Goal: Task Accomplishment & Management: Complete application form

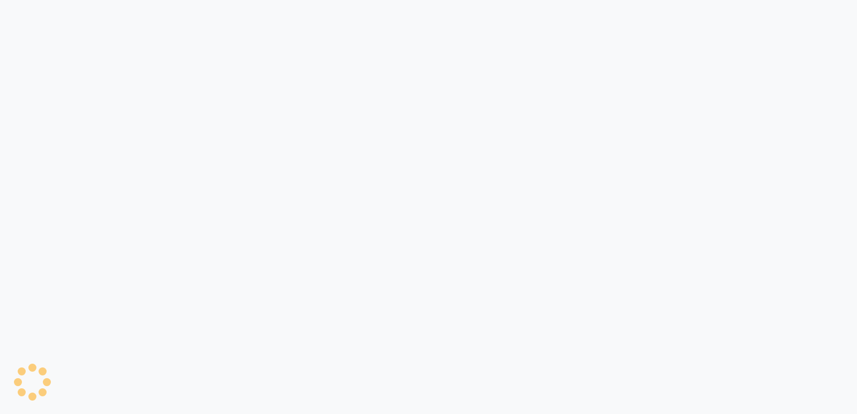
select select "5471"
select select "service"
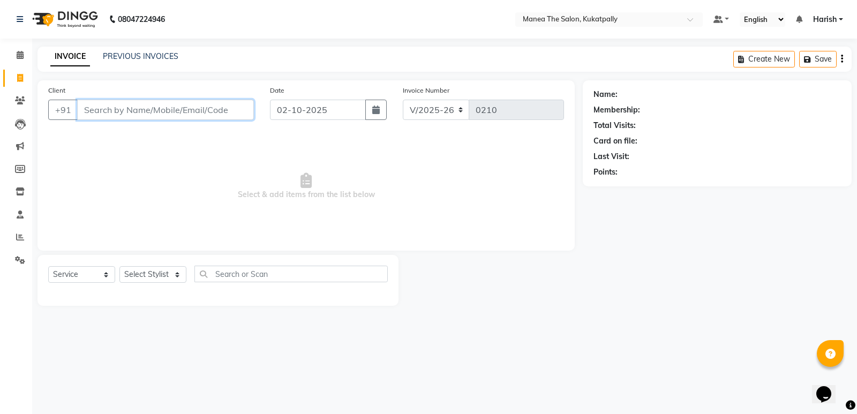
click at [98, 108] on input "Client" at bounding box center [165, 110] width 177 height 20
type input "8688330678"
click at [220, 115] on span "Add Client" at bounding box center [226, 110] width 42 height 11
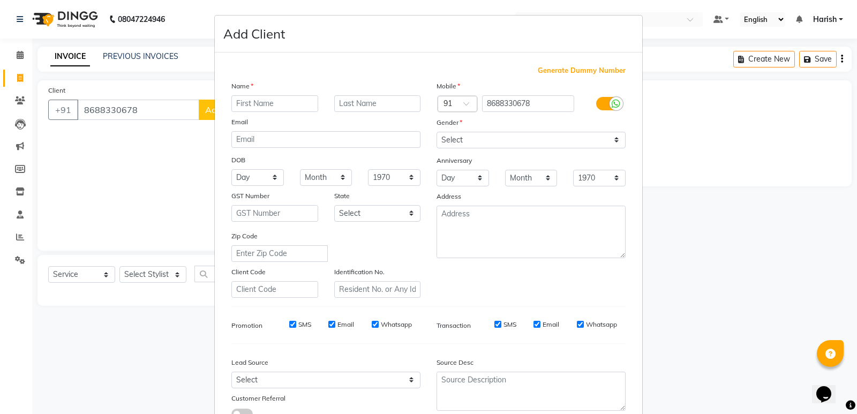
click at [284, 105] on input "text" at bounding box center [275, 103] width 87 height 17
type input "[PERSON_NAME]"
click at [616, 140] on select "Select [DEMOGRAPHIC_DATA] [DEMOGRAPHIC_DATA] Other Prefer Not To Say" at bounding box center [531, 140] width 189 height 17
select select "[DEMOGRAPHIC_DATA]"
click at [437, 132] on select "Select [DEMOGRAPHIC_DATA] [DEMOGRAPHIC_DATA] Other Prefer Not To Say" at bounding box center [531, 140] width 189 height 17
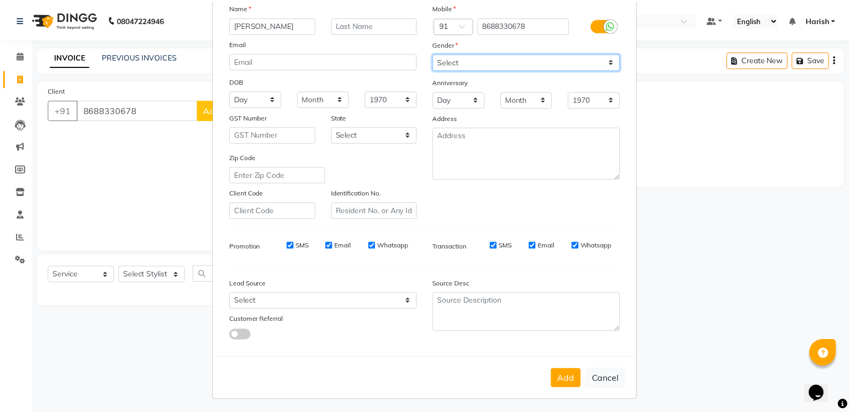
scroll to position [80, 0]
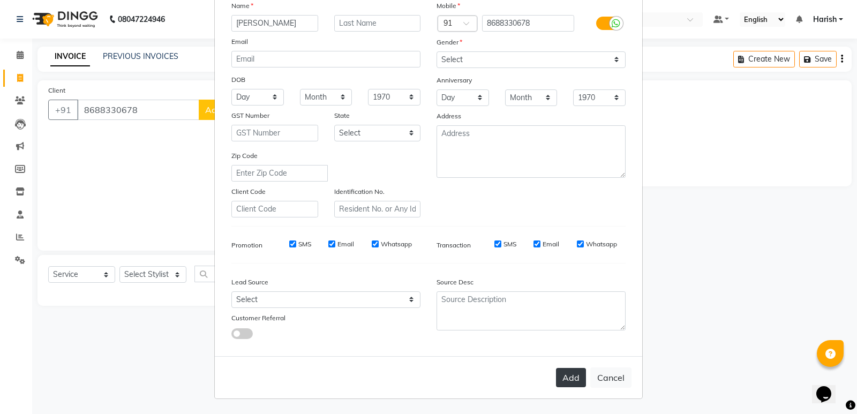
click at [557, 371] on button "Add" at bounding box center [571, 377] width 30 height 19
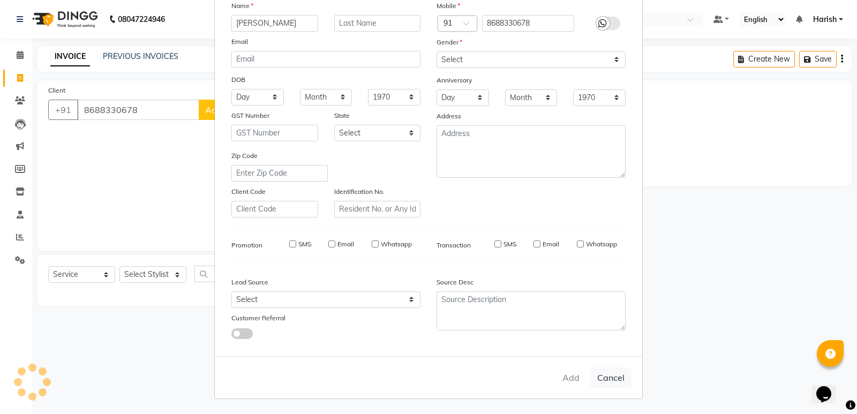
select select
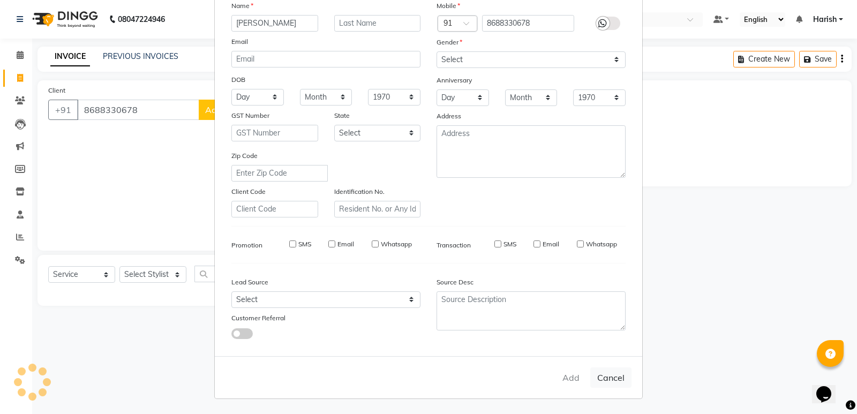
select select
checkbox input "false"
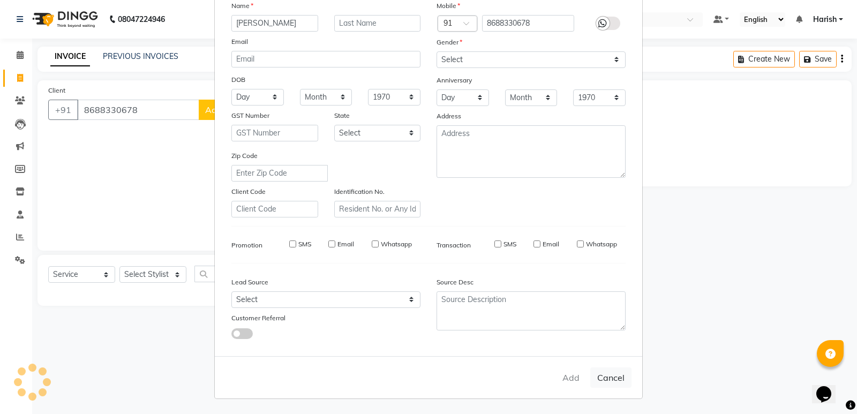
checkbox input "false"
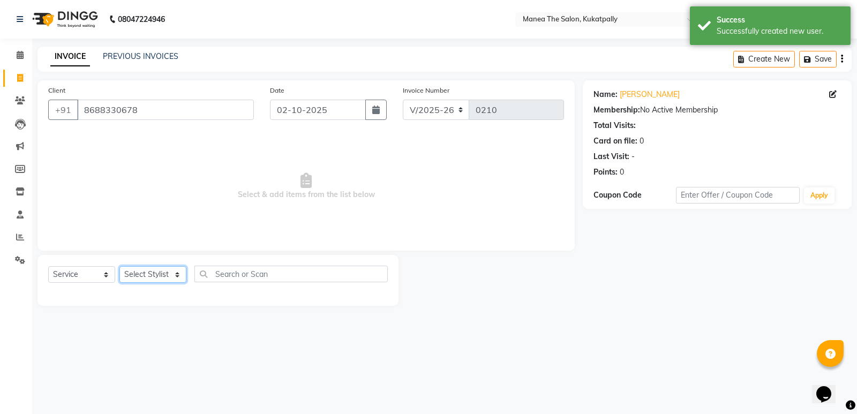
click at [178, 274] on select "Select Stylist AKASH M [PERSON_NAME] [PERSON_NAME] TRAINER" at bounding box center [153, 274] width 67 height 17
select select "36855"
click at [120, 266] on select "Select Stylist AKASH M [PERSON_NAME] [PERSON_NAME] TRAINER" at bounding box center [153, 274] width 67 height 17
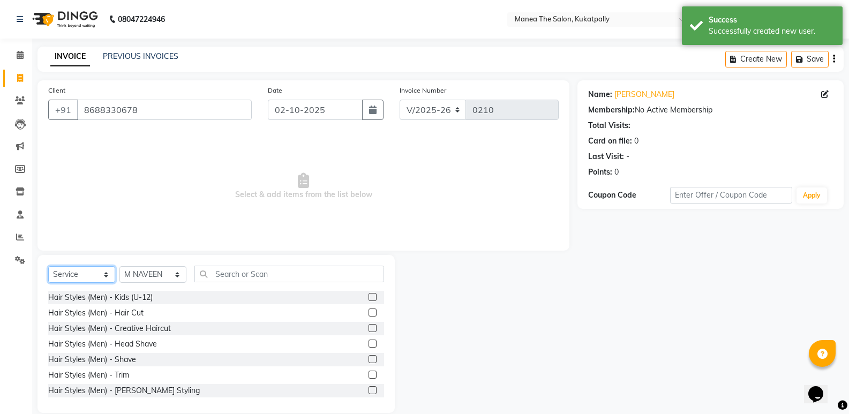
drag, startPoint x: 105, startPoint y: 274, endPoint x: 105, endPoint y: 282, distance: 8.6
click at [105, 274] on select "Select Service Product Membership Package Voucher Prepaid Gift Card" at bounding box center [81, 274] width 67 height 17
click at [48, 266] on select "Select Service Product Membership Package Voucher Prepaid Gift Card" at bounding box center [81, 274] width 67 height 17
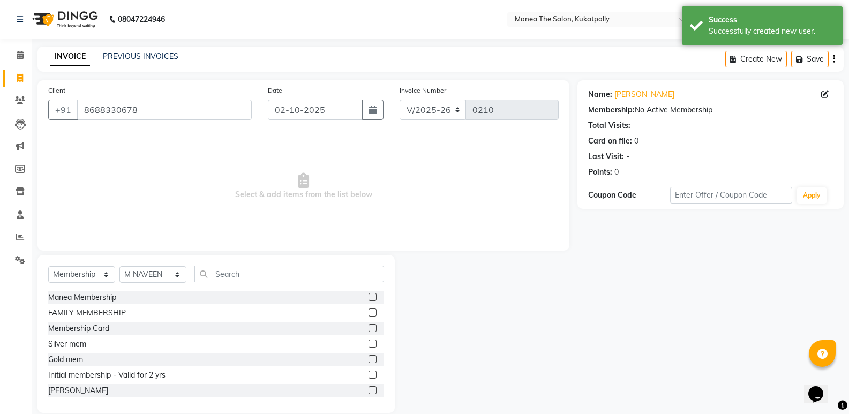
click at [369, 312] on label at bounding box center [373, 313] width 8 height 8
click at [369, 312] on input "checkbox" at bounding box center [372, 313] width 7 height 7
select select "select"
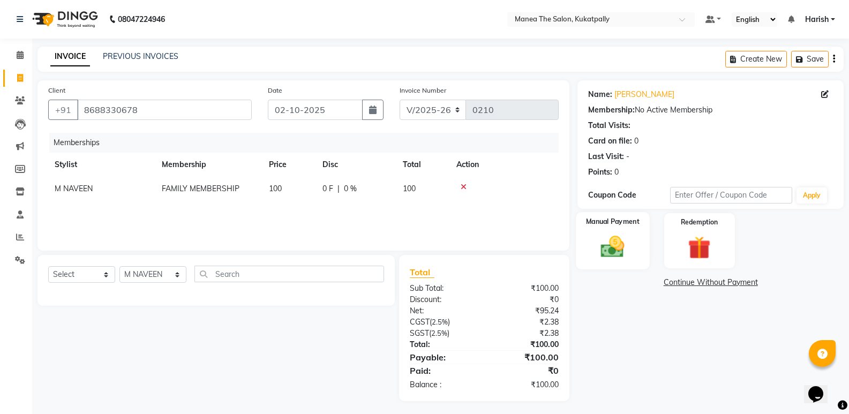
click at [609, 249] on img at bounding box center [613, 246] width 38 height 27
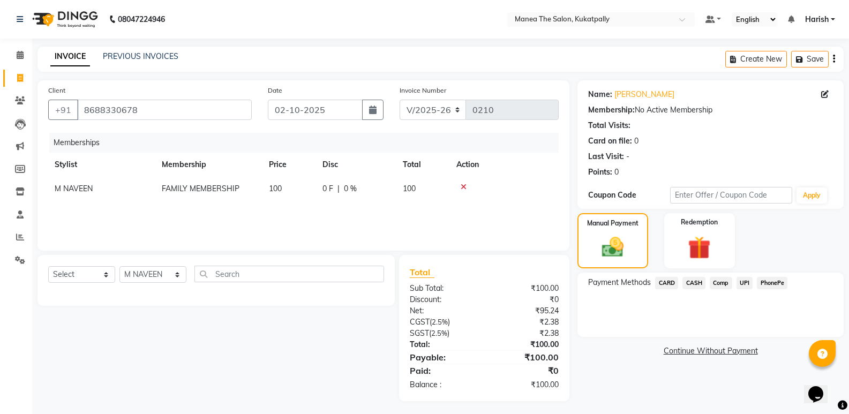
click at [744, 284] on span "UPI" at bounding box center [745, 283] width 17 height 12
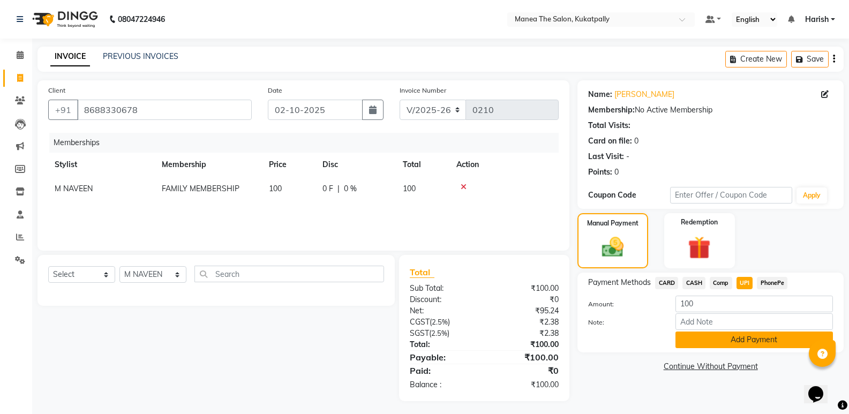
click at [713, 346] on button "Add Payment" at bounding box center [755, 340] width 158 height 17
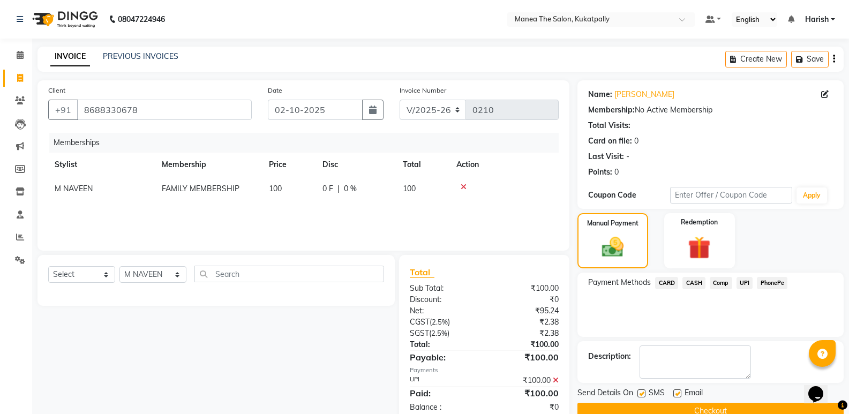
click at [672, 407] on button "Checkout" at bounding box center [711, 411] width 266 height 17
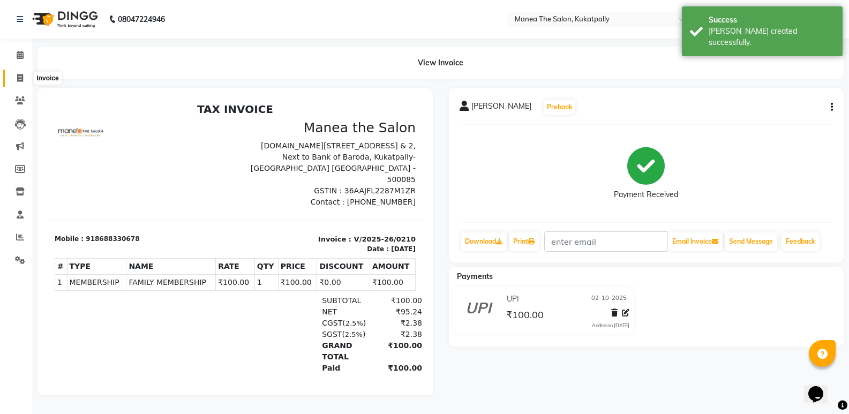
click at [21, 79] on icon at bounding box center [20, 78] width 6 height 8
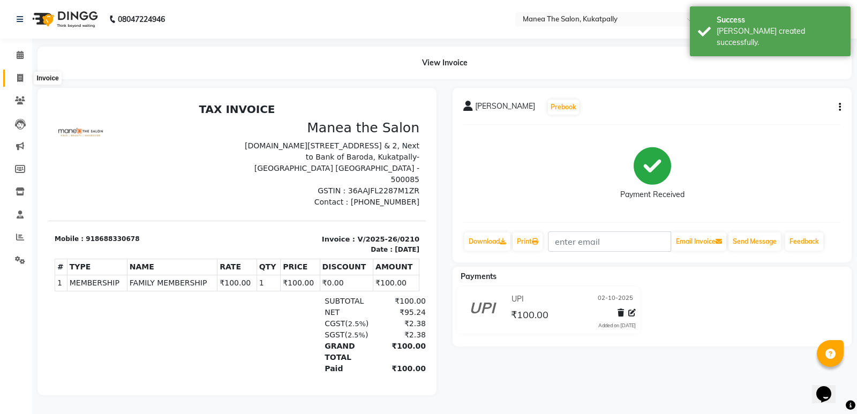
select select "5471"
select select "service"
